Goal: Information Seeking & Learning: Learn about a topic

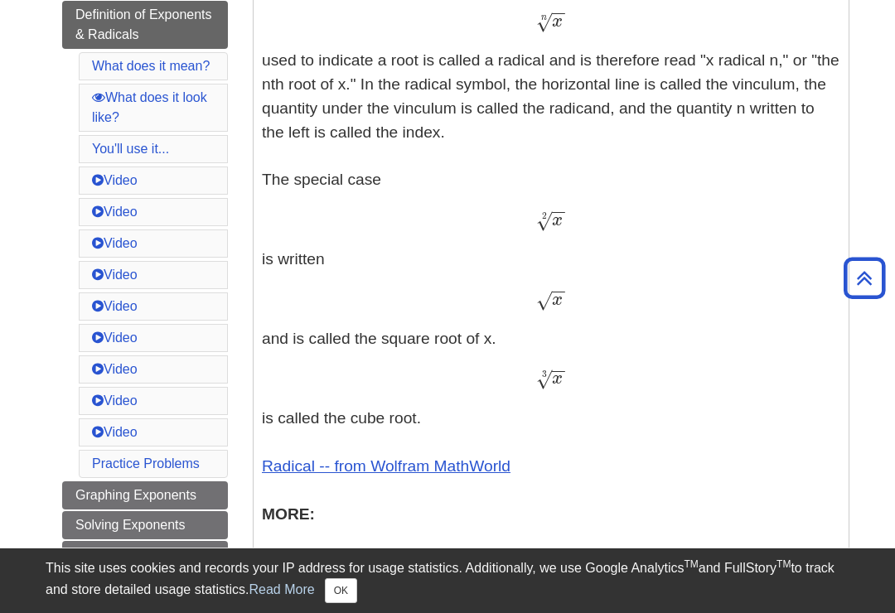
scroll to position [610, 0]
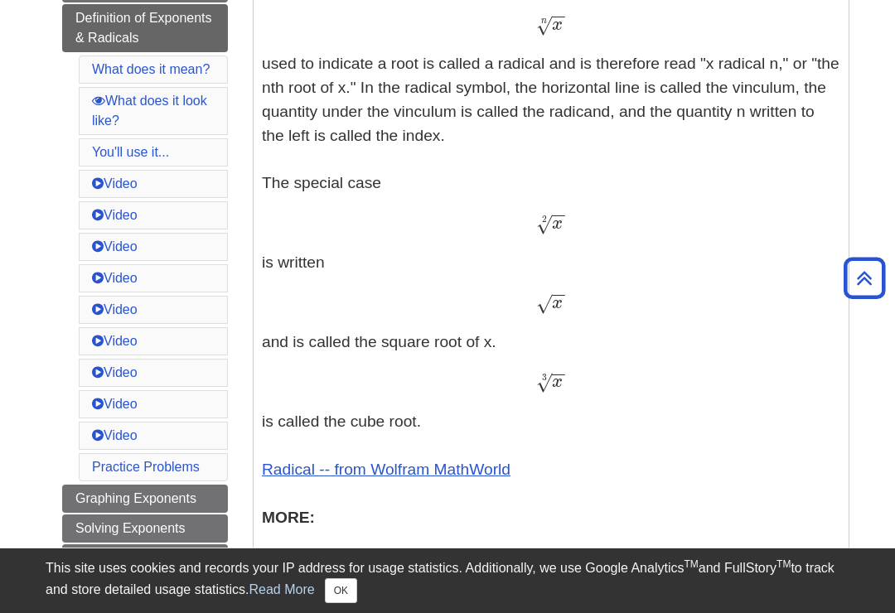
click at [352, 603] on button "OK" at bounding box center [341, 591] width 32 height 25
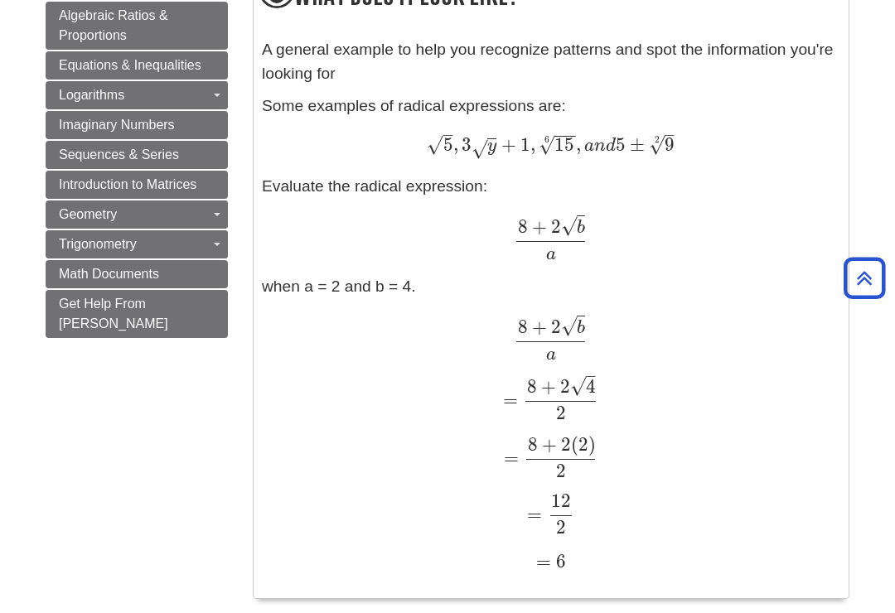
scroll to position [1532, 0]
click at [171, 67] on span "Equations & Inequalities" at bounding box center [130, 64] width 143 height 14
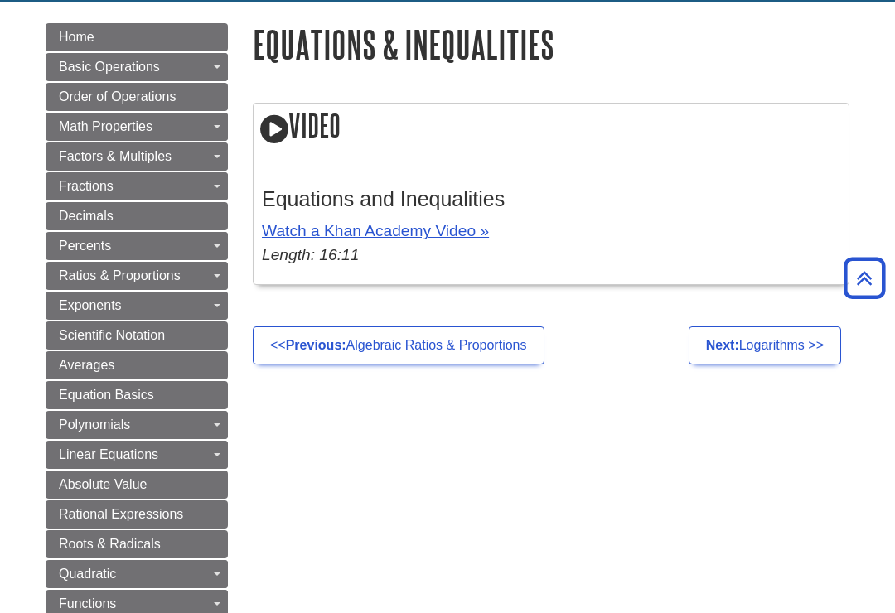
scroll to position [184, 0]
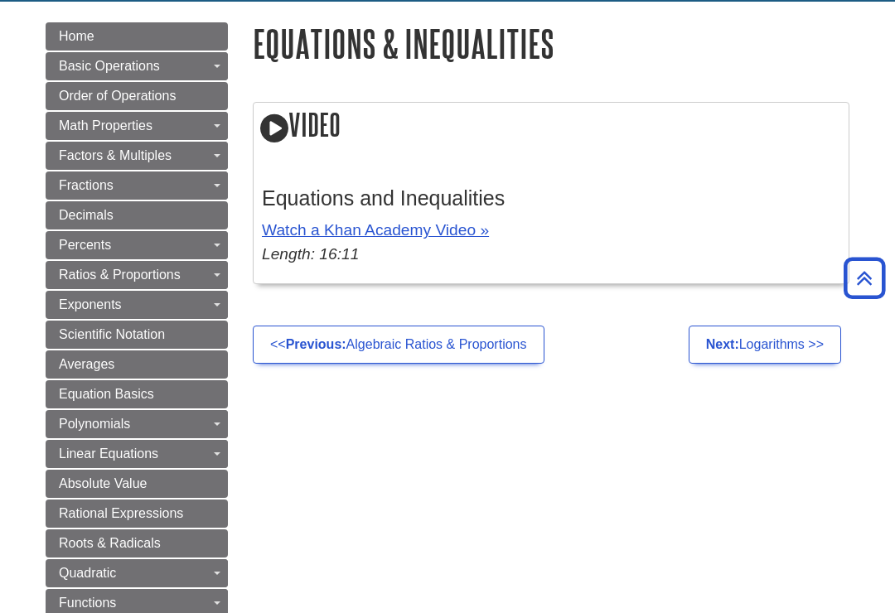
click at [776, 351] on link "Next: Logarithms >>" at bounding box center [765, 345] width 153 height 38
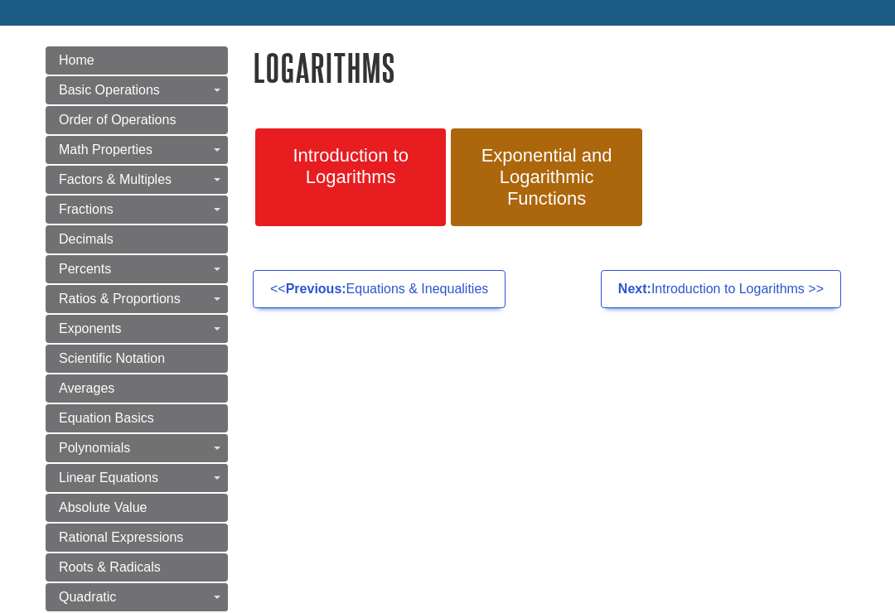
scroll to position [158, 0]
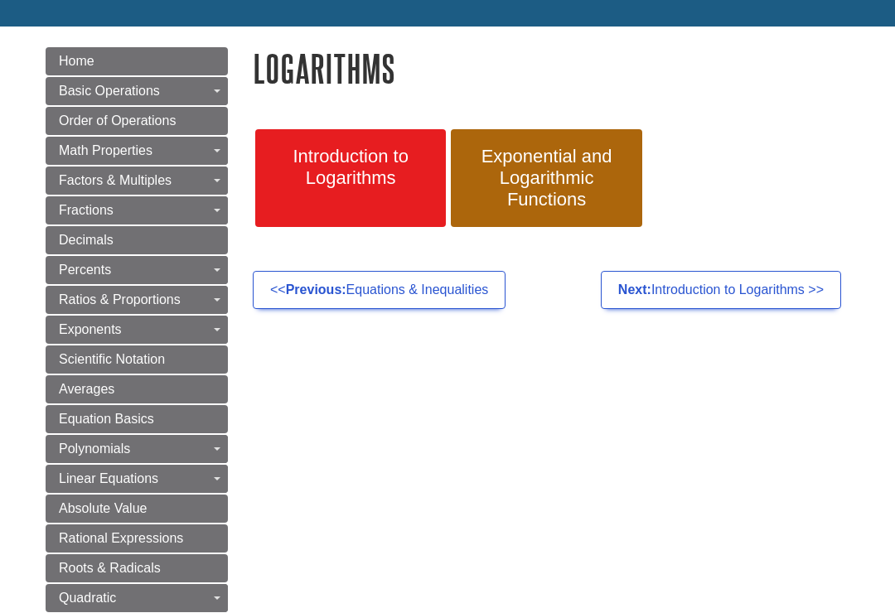
click at [375, 177] on span "Introduction to Logarithms" at bounding box center [351, 168] width 166 height 43
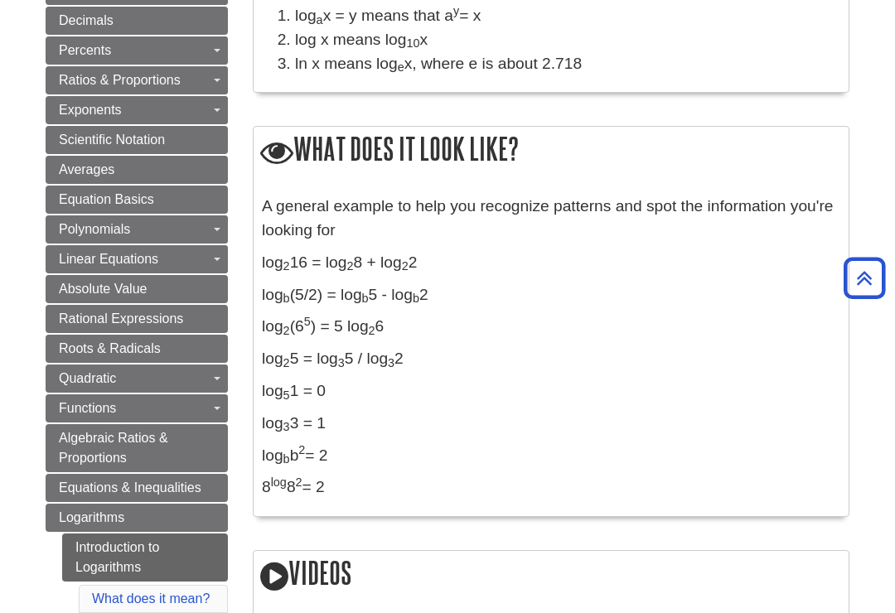
scroll to position [379, 0]
click at [0, 0] on link "Solve the Quadratic Equation by Extracting Roots" at bounding box center [0, 0] width 0 height 0
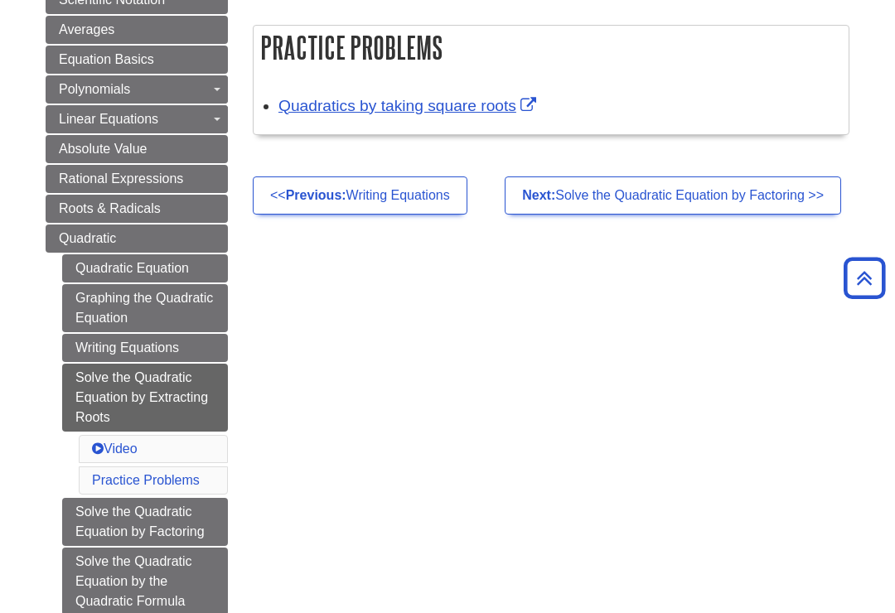
scroll to position [489, 0]
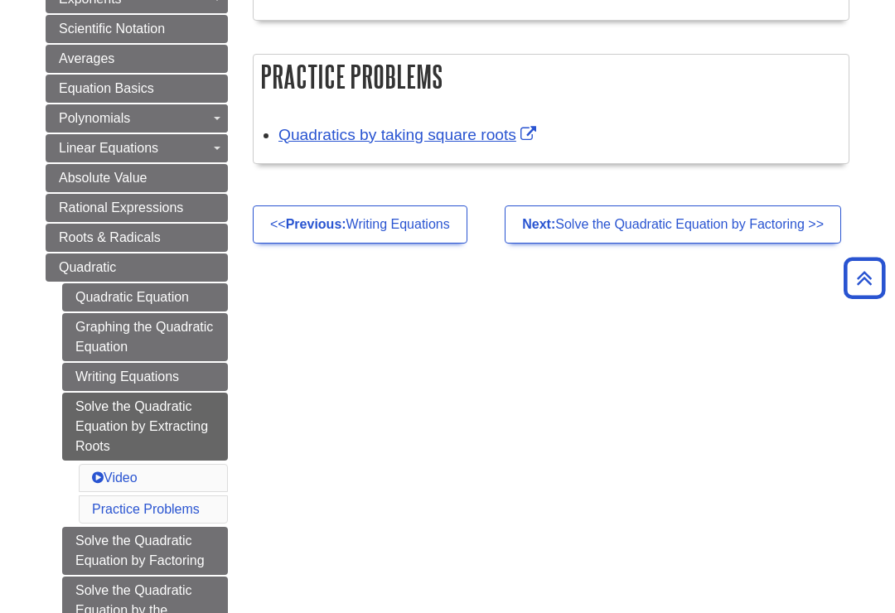
click at [431, 217] on link "<< Previous: Writing Equations" at bounding box center [360, 225] width 215 height 38
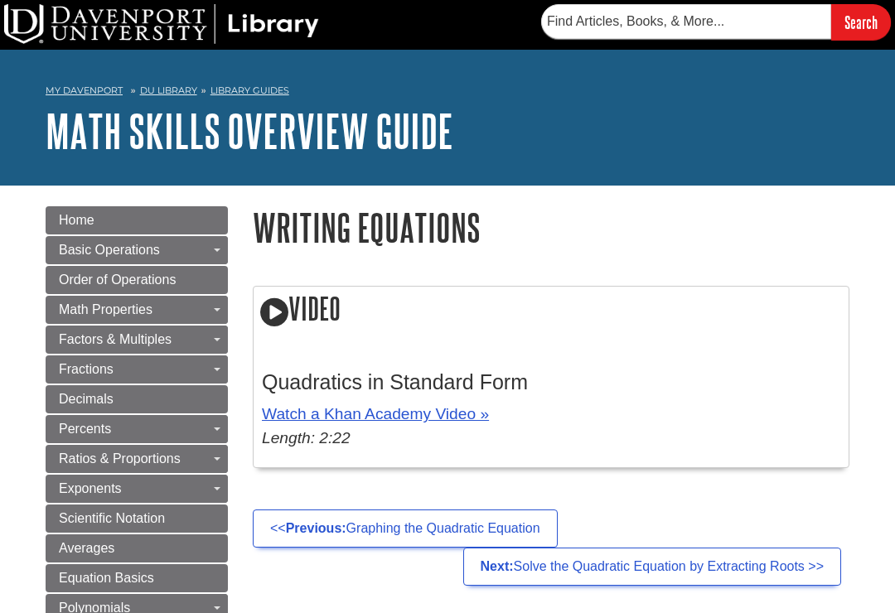
click at [0, 0] on link "Negative Numbers" at bounding box center [0, 0] width 0 height 0
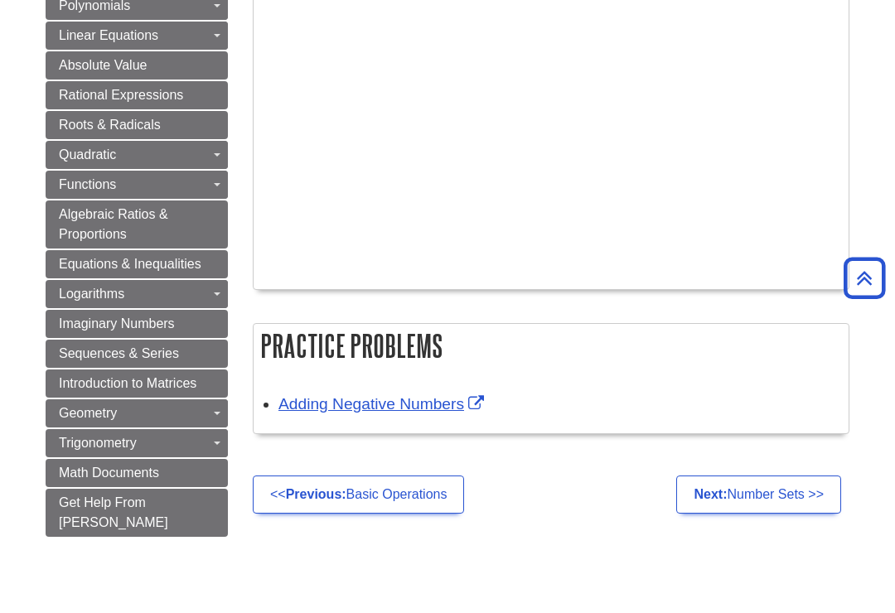
scroll to position [1148, 0]
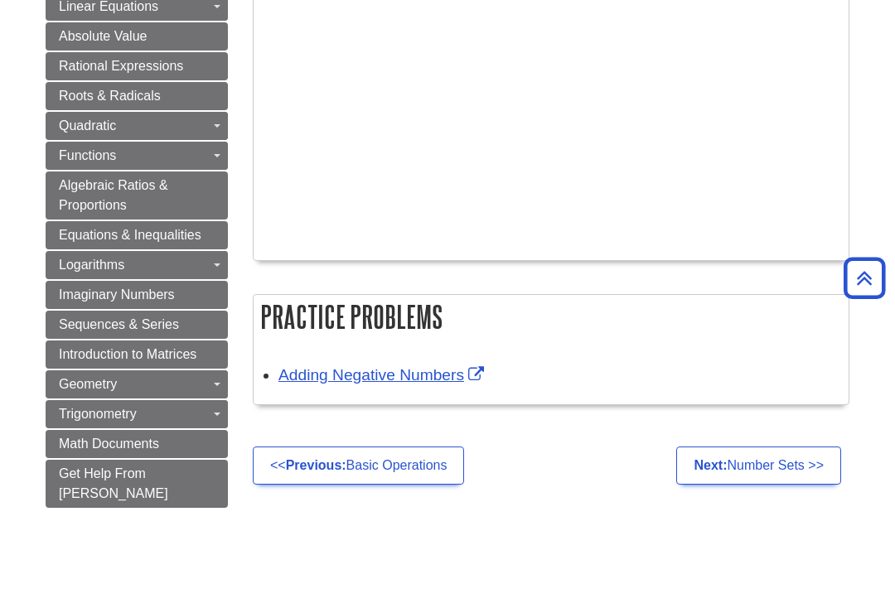
click at [442, 368] on link "Adding Negative Numbers" at bounding box center [383, 375] width 210 height 17
click at [136, 438] on span "Math Documents" at bounding box center [109, 445] width 100 height 14
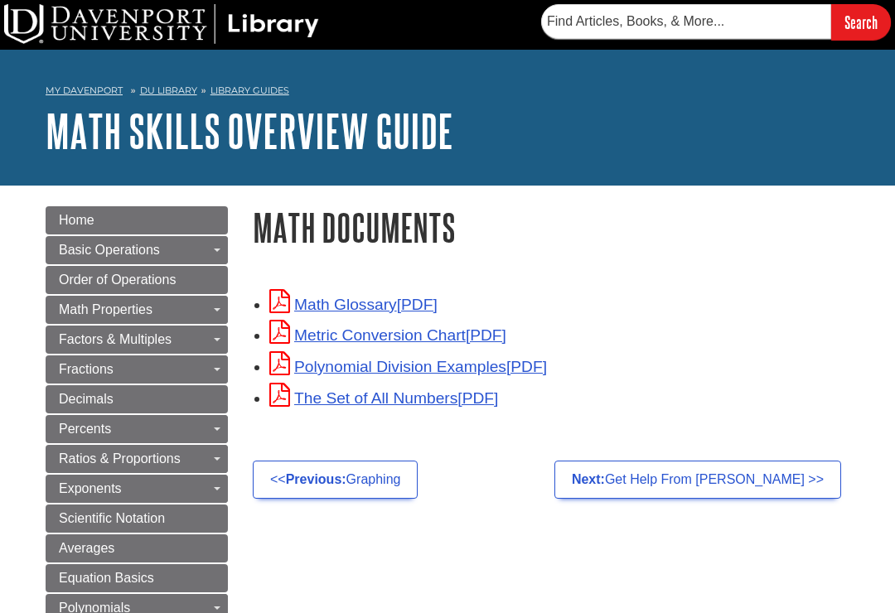
click at [455, 330] on link "Metric Conversion Chart" at bounding box center [387, 335] width 237 height 17
click at [489, 370] on link "Polynomial Division Examples" at bounding box center [408, 366] width 278 height 17
click at [437, 400] on link "The Set of All Numbers" at bounding box center [383, 398] width 229 height 17
click at [402, 299] on link "Math Glossary" at bounding box center [353, 304] width 168 height 17
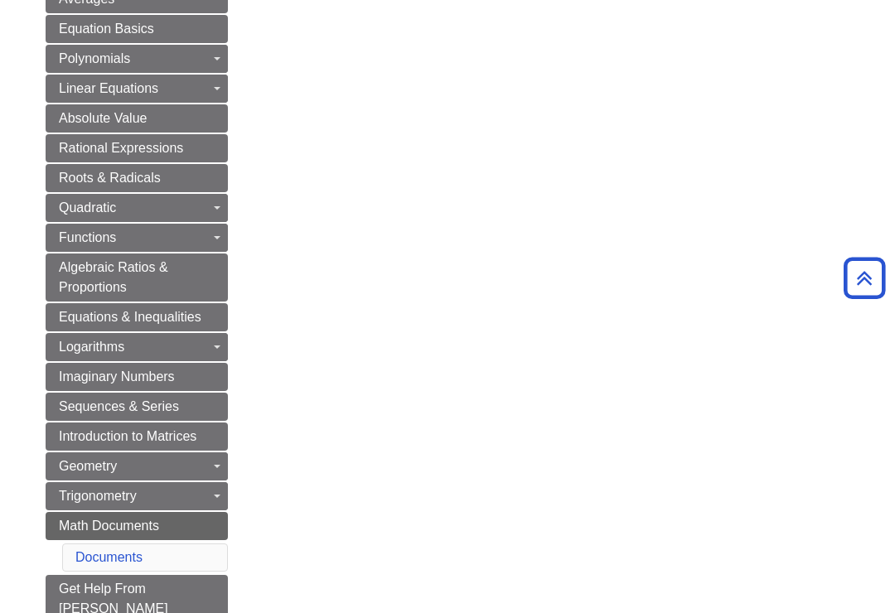
scroll to position [530, 0]
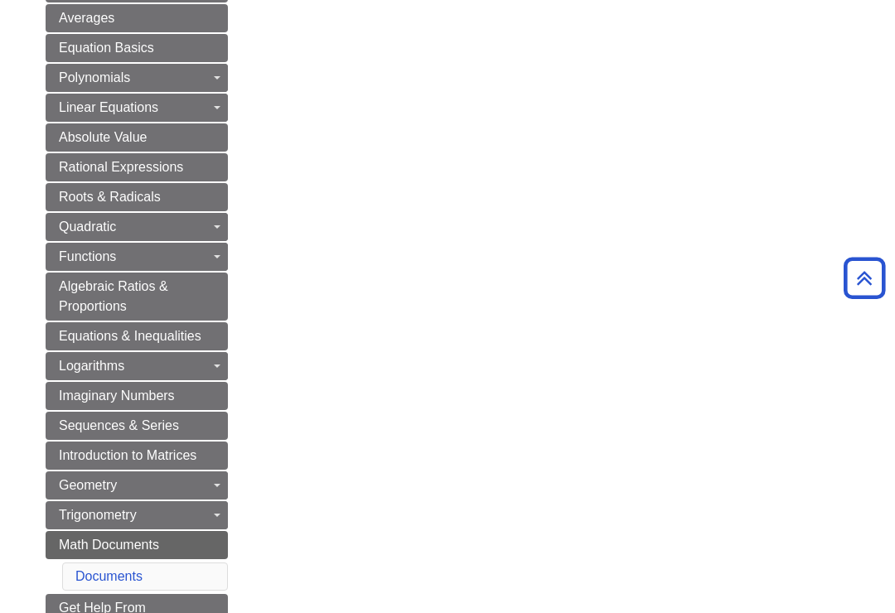
click at [157, 291] on span "Algebraic Ratios & Proportions" at bounding box center [113, 296] width 109 height 34
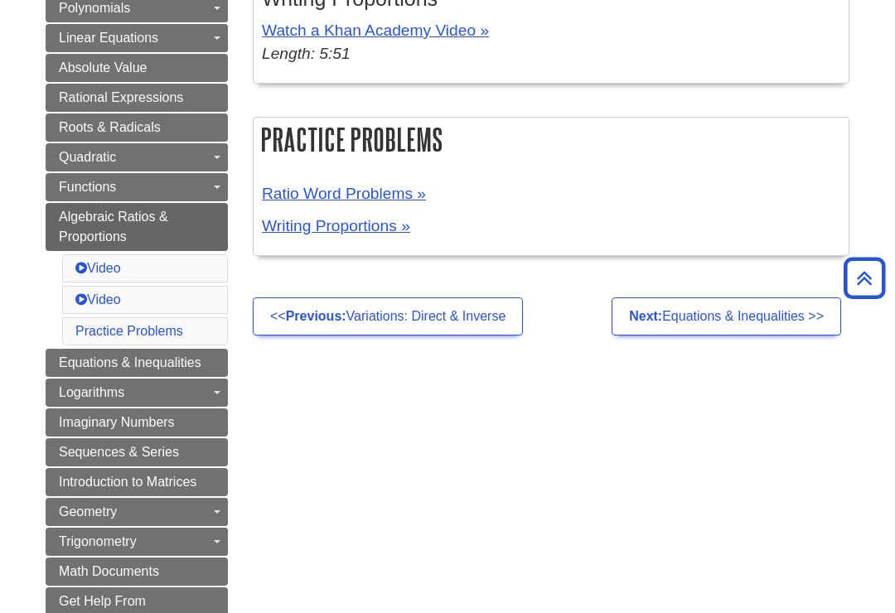
scroll to position [599, 0]
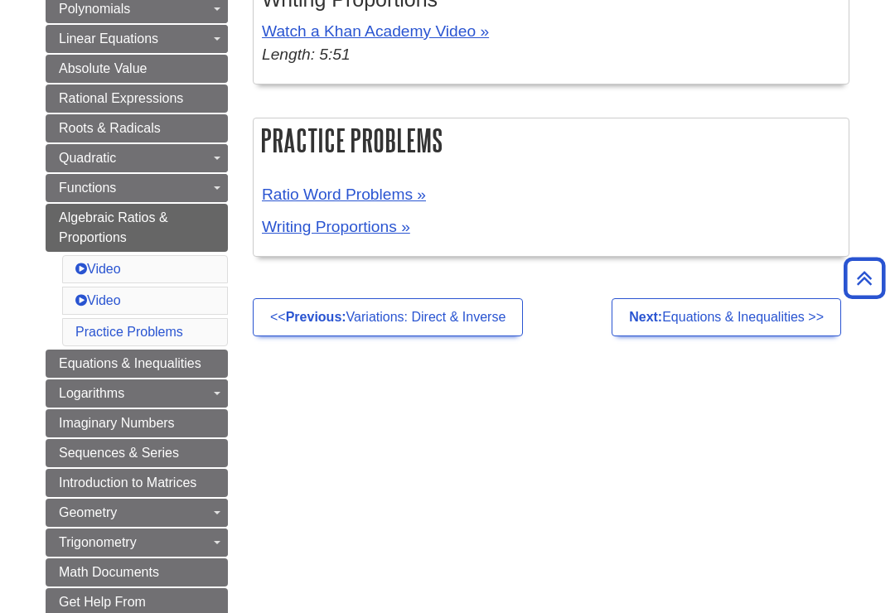
click at [525, 403] on div "Menu Home Basic Operations Toggle Dropdown Negative Numbers Number Sets Adding …" at bounding box center [447, 132] width 829 height 1092
click at [384, 203] on link "Ratio Word Problems »" at bounding box center [344, 194] width 164 height 17
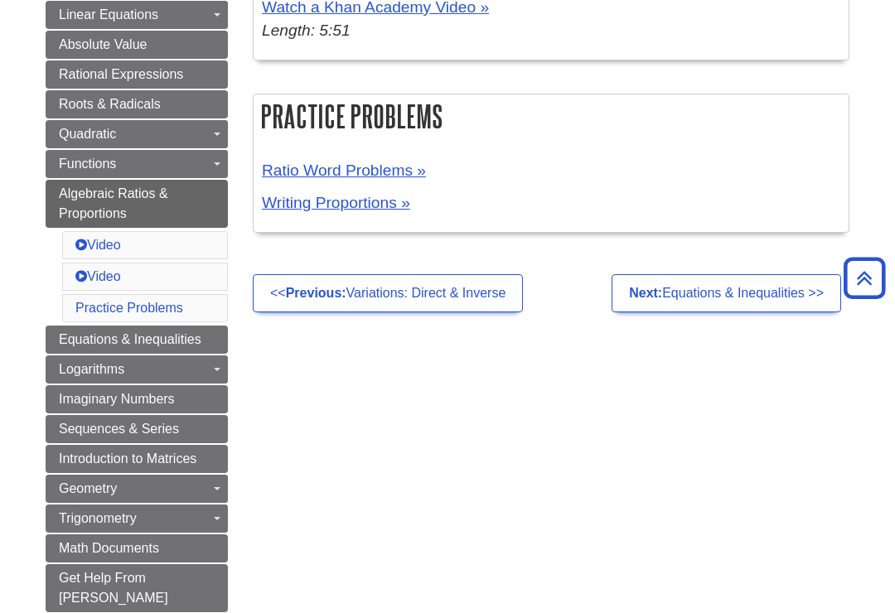
scroll to position [625, 0]
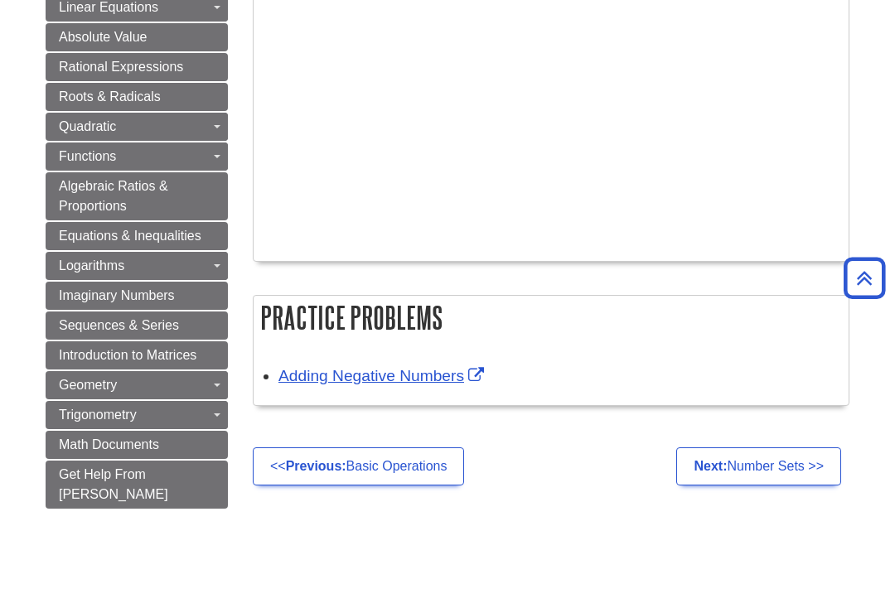
scroll to position [1148, 0]
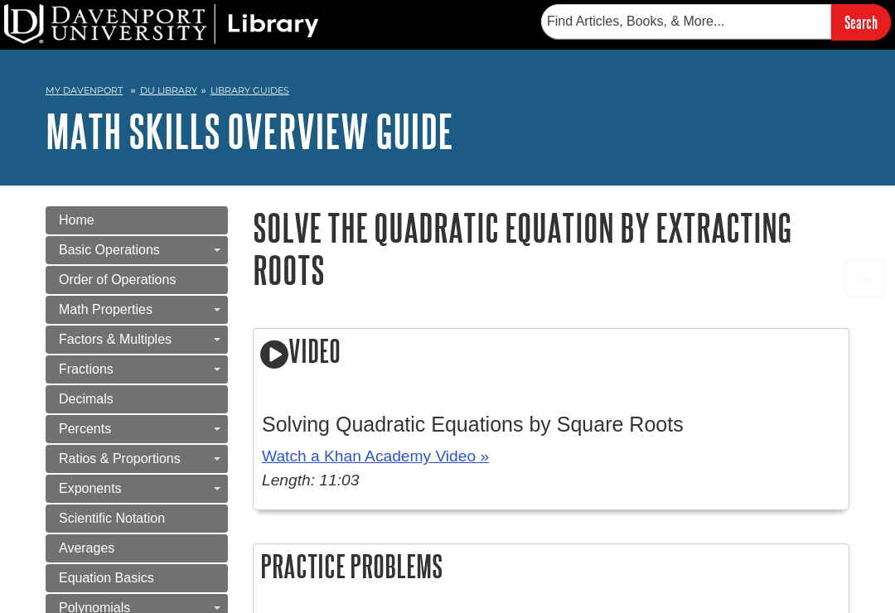
scroll to position [516, 0]
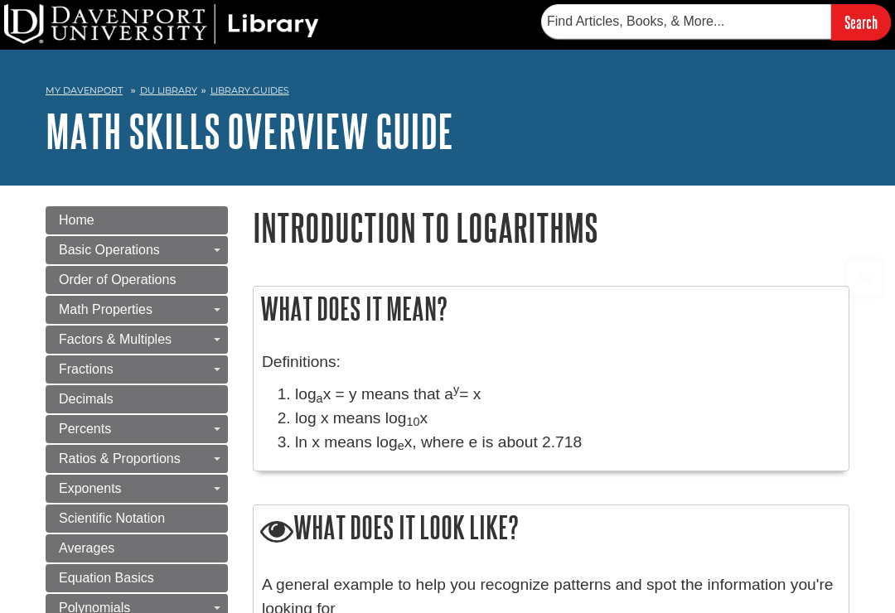
scroll to position [404, 0]
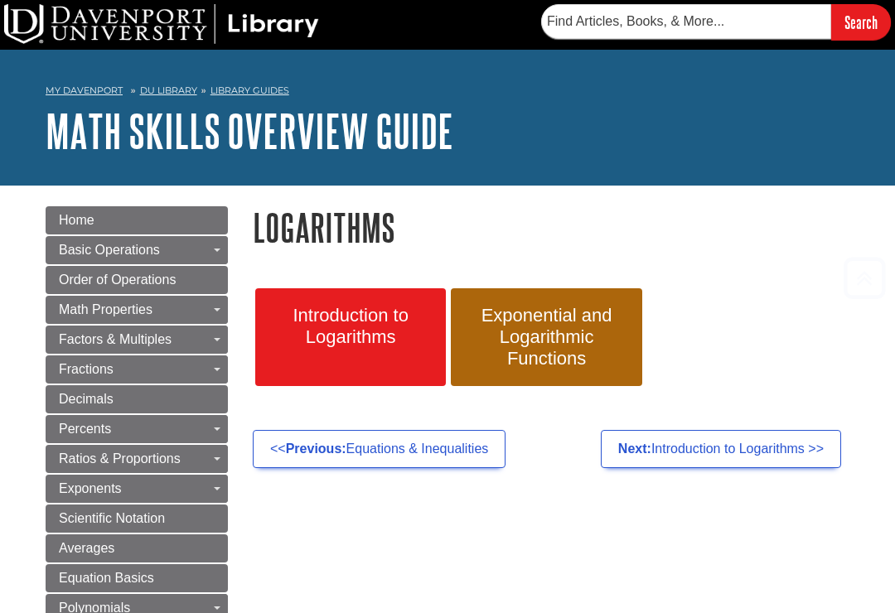
scroll to position [185, 0]
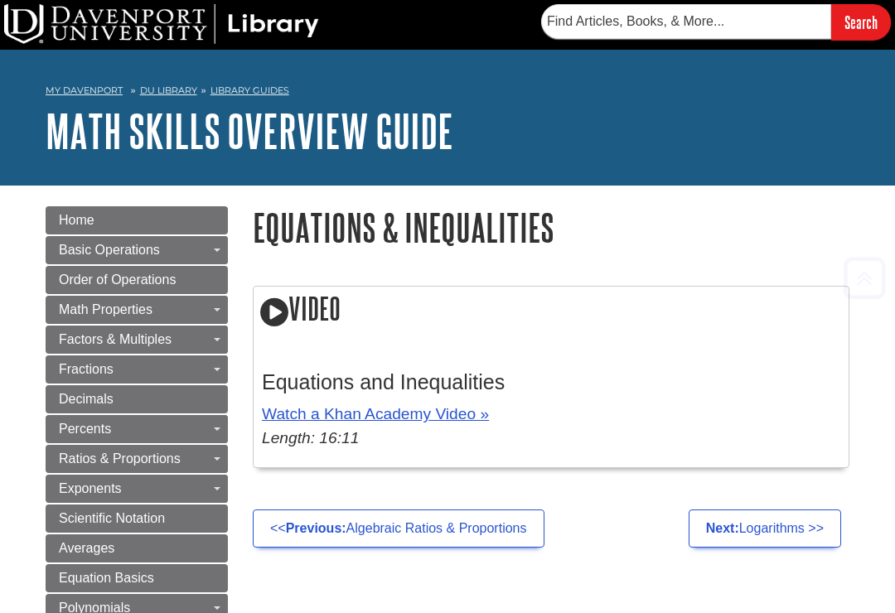
scroll to position [184, 0]
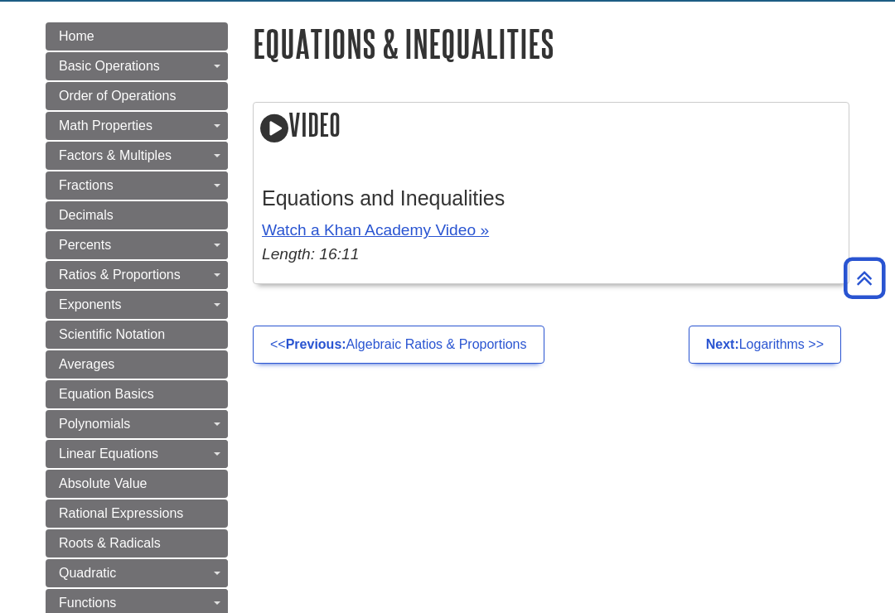
click at [0, 0] on link "Solving Percentages" at bounding box center [0, 0] width 0 height 0
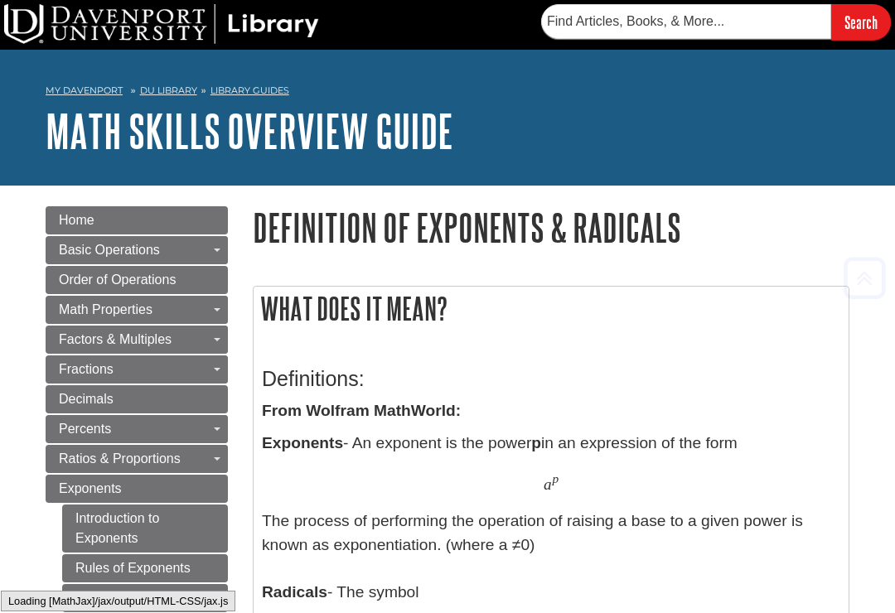
scroll to position [1557, 0]
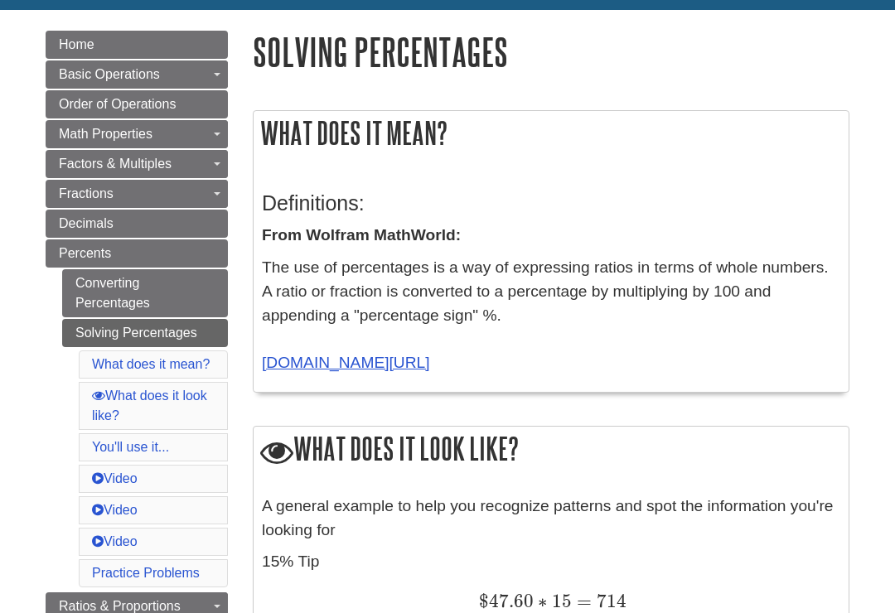
click at [430, 367] on link "[DOMAIN_NAME][URL]" at bounding box center [346, 362] width 168 height 17
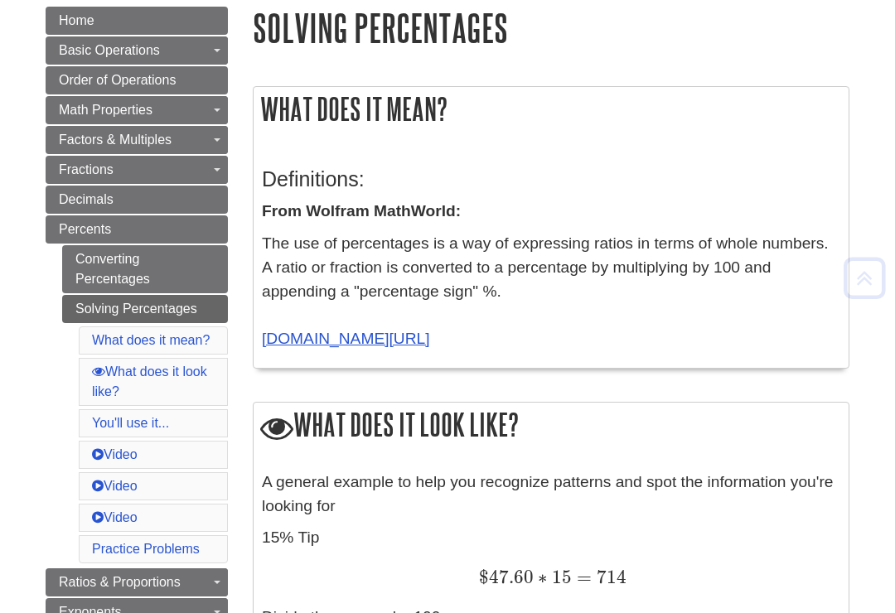
scroll to position [201, 0]
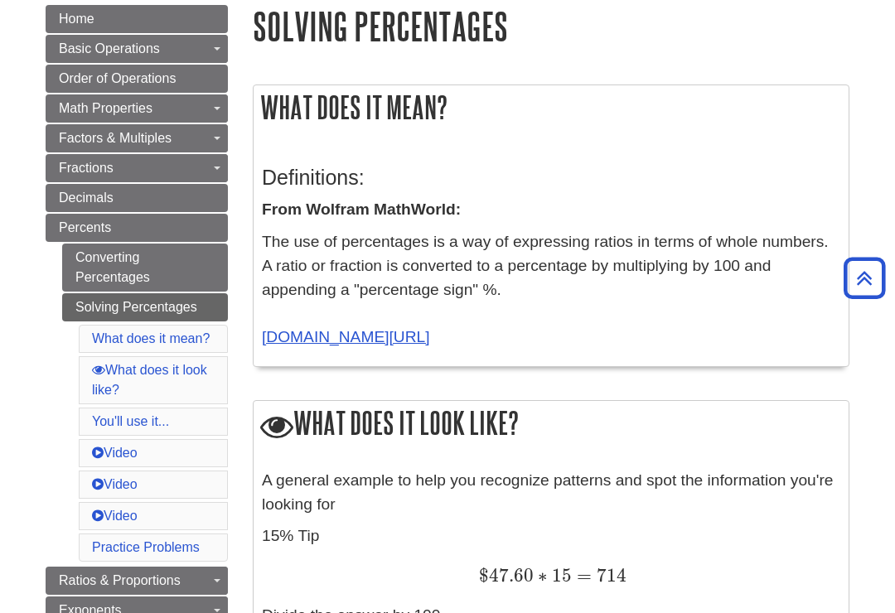
click at [430, 332] on link "mathworld.wolfram.com/Percent.html" at bounding box center [346, 336] width 168 height 17
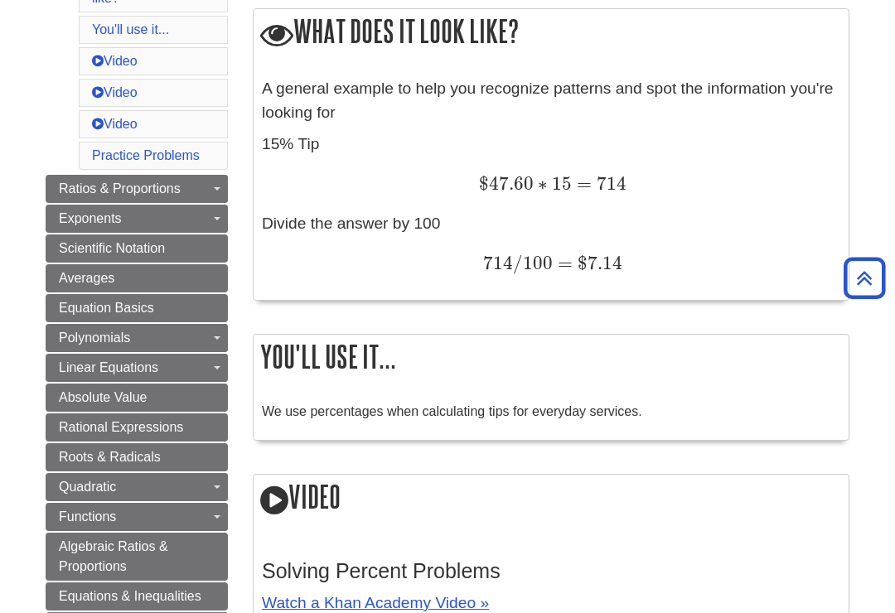
scroll to position [593, 0]
click at [135, 312] on span "Equation Basics" at bounding box center [106, 309] width 95 height 14
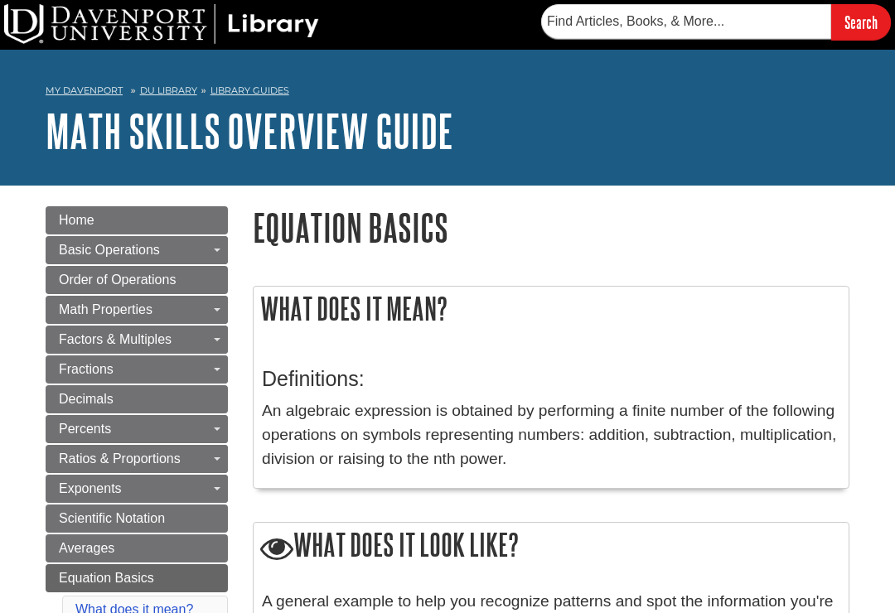
click at [414, 49] on div "Search" at bounding box center [447, 25] width 895 height 50
